Goal: Find specific page/section: Find specific page/section

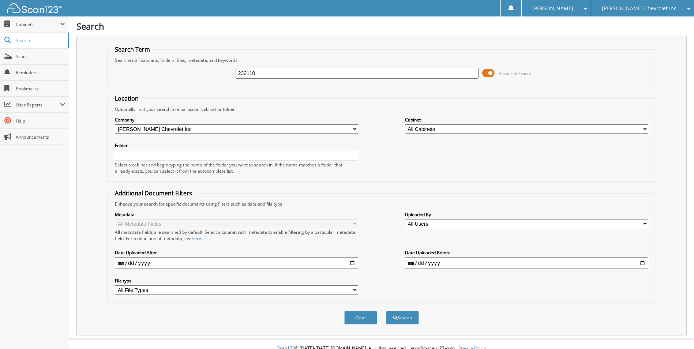
type input "232110"
click at [386, 311] on button "Search" at bounding box center [402, 318] width 33 height 14
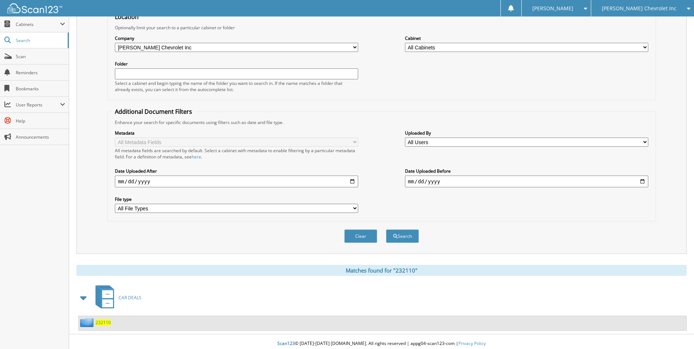
scroll to position [86, 0]
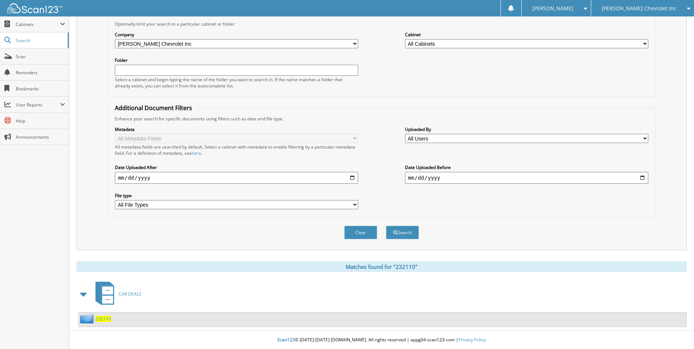
click at [103, 319] on span "232110" at bounding box center [103, 319] width 15 height 6
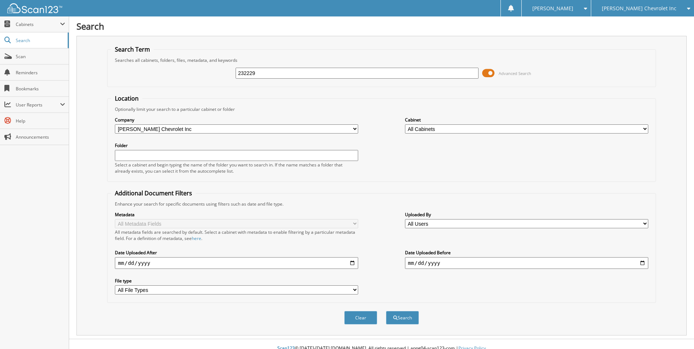
type input "232229"
click at [386, 311] on button "Search" at bounding box center [402, 318] width 33 height 14
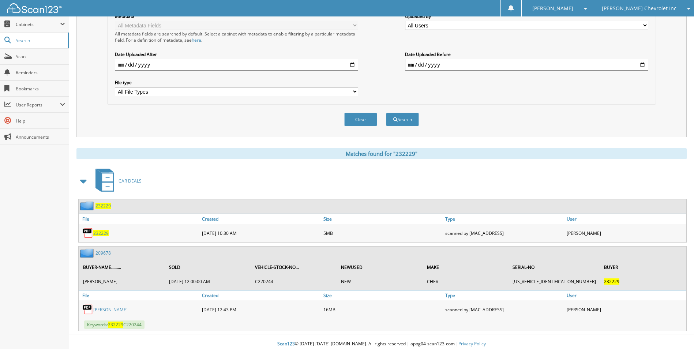
scroll to position [203, 0]
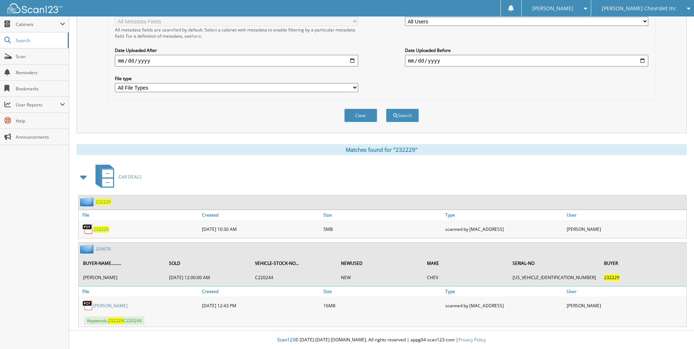
click at [102, 202] on span "232229" at bounding box center [103, 202] width 15 height 6
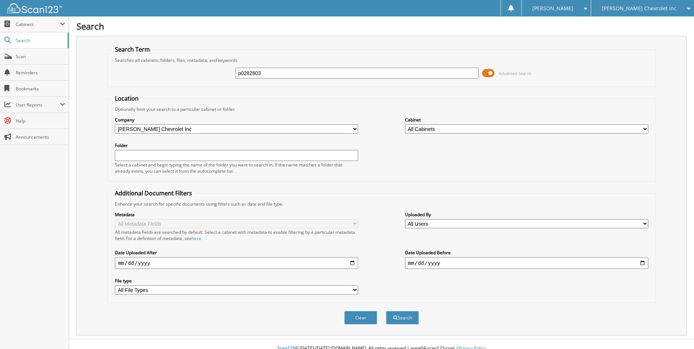
type input "p0282803"
click at [386, 311] on button "Search" at bounding box center [402, 318] width 33 height 14
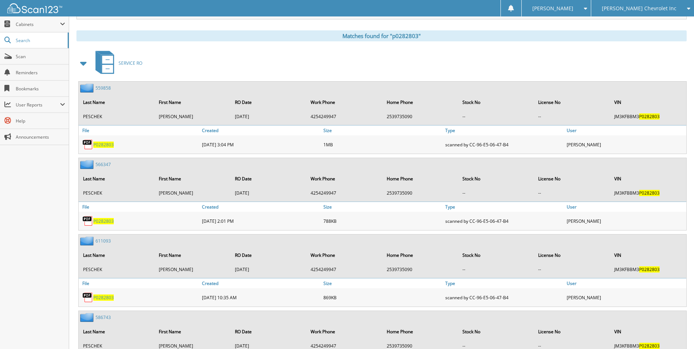
scroll to position [293, 0]
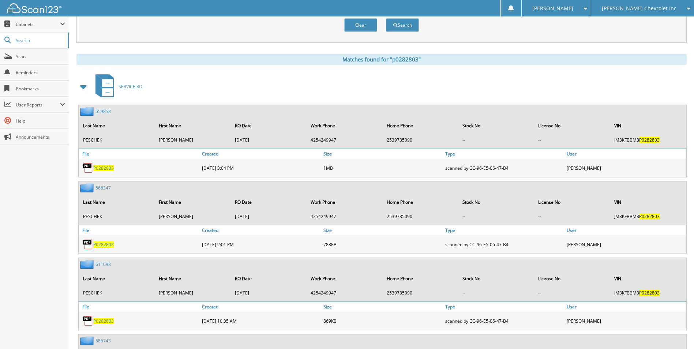
click at [88, 84] on span at bounding box center [84, 86] width 10 height 13
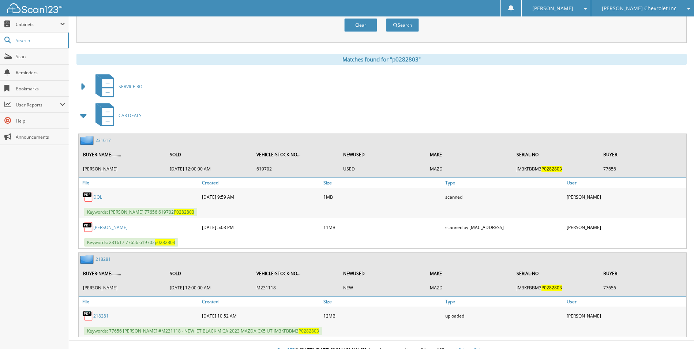
click at [98, 139] on link "231617" at bounding box center [103, 140] width 15 height 6
